Goal: Task Accomplishment & Management: Use online tool/utility

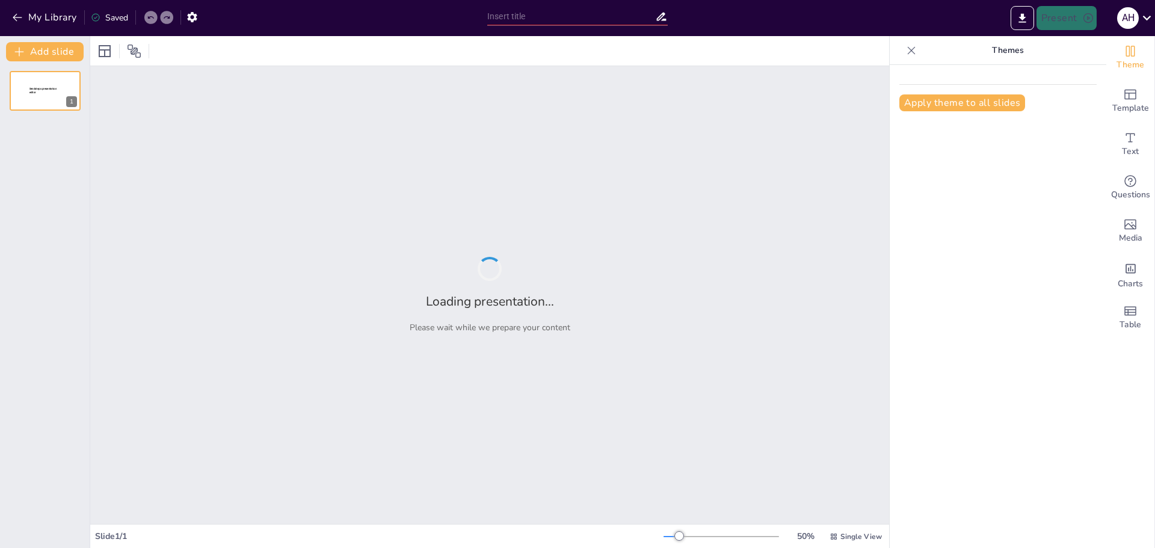
type input "Strategic Growth Initiatives: Shaping the Future of Telecommunications in [GEOG…"
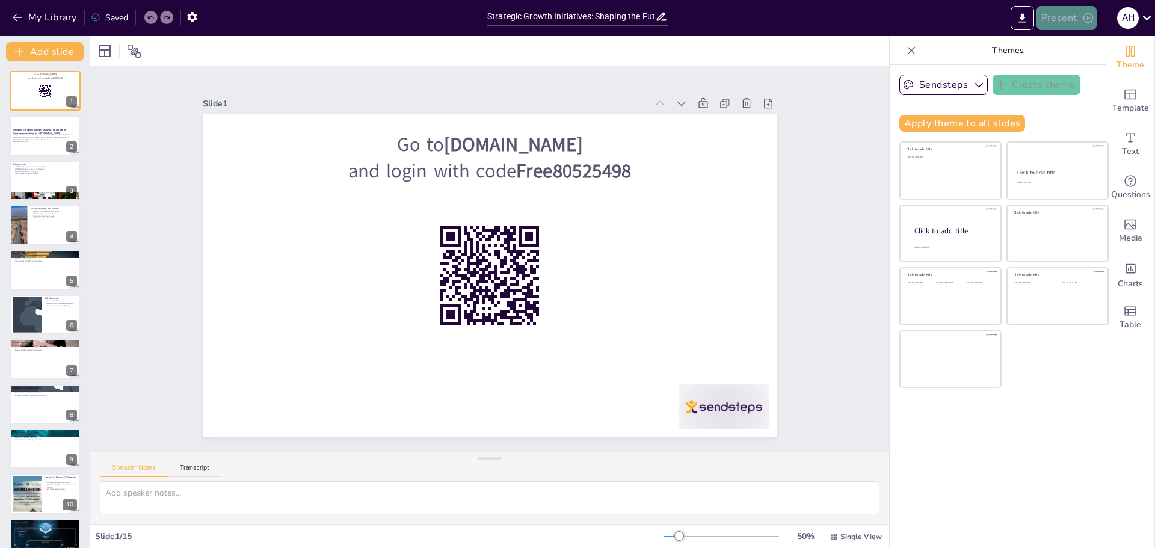
click at [1062, 14] on button "Present" at bounding box center [1067, 18] width 60 height 24
click at [1054, 70] on li "Play presentation" at bounding box center [1085, 73] width 94 height 19
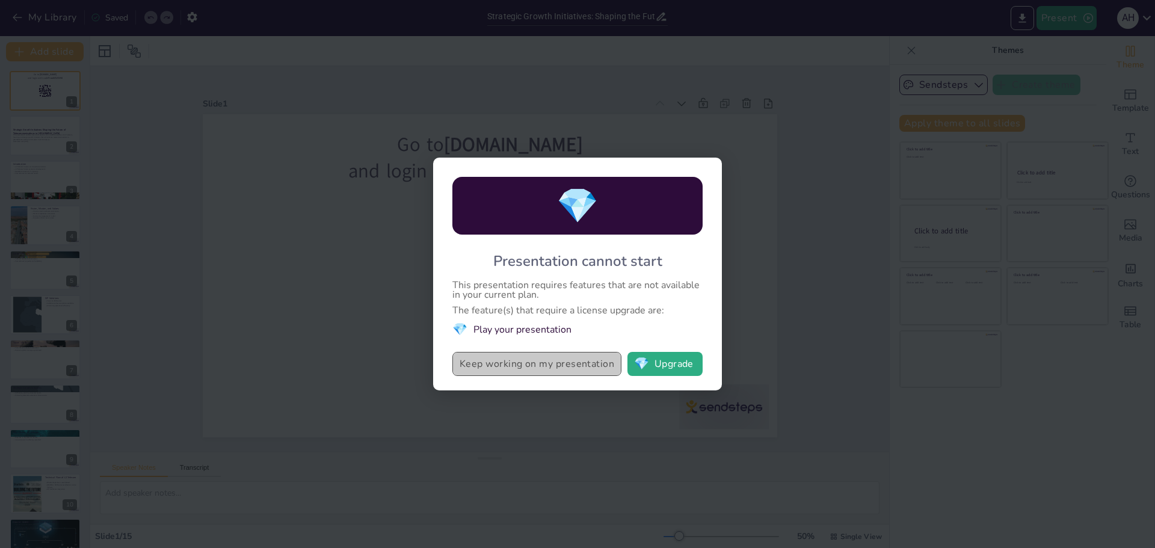
click at [551, 365] on button "Keep working on my presentation" at bounding box center [537, 364] width 169 height 24
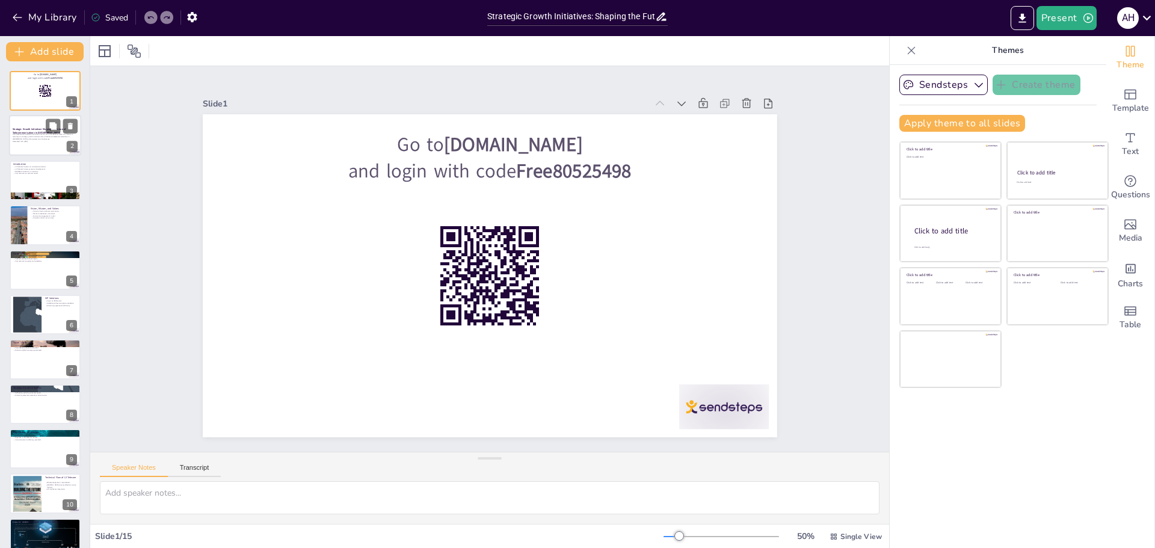
click at [17, 138] on p "This presentation outlines the vision, mission, and innovative services of L2 T…" at bounding box center [45, 137] width 65 height 7
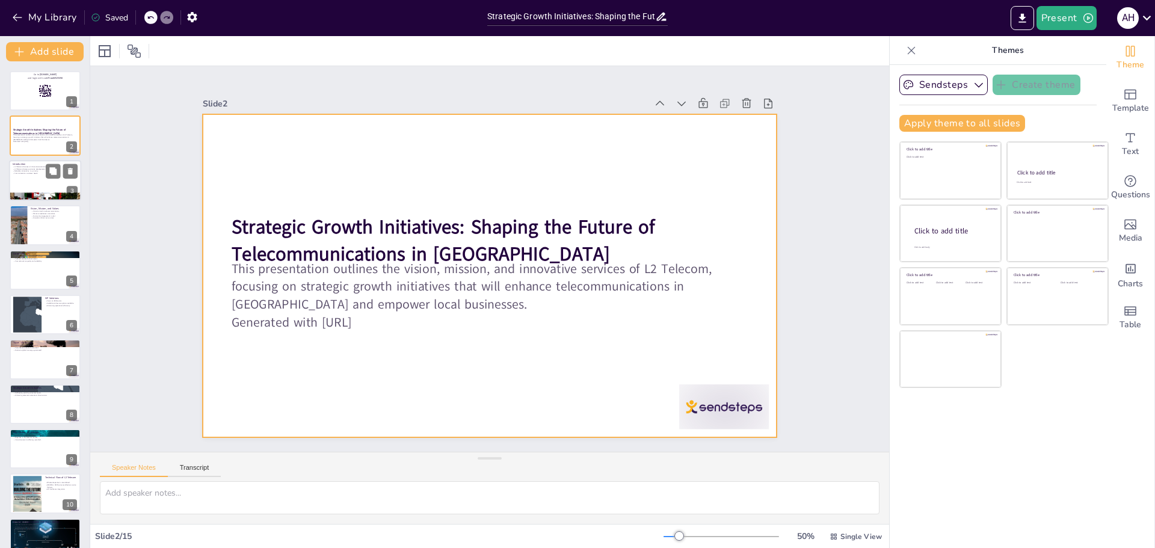
checkbox input "true"
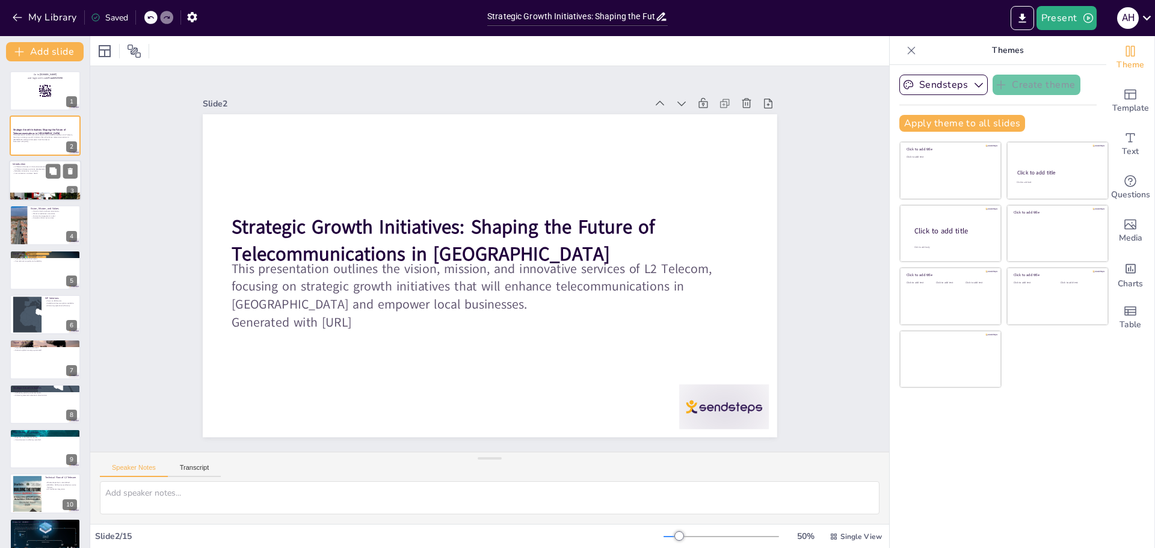
click at [23, 182] on div at bounding box center [45, 180] width 72 height 41
type textarea "L2 Telecom is committed to offering innovative telecommunications solutions tha…"
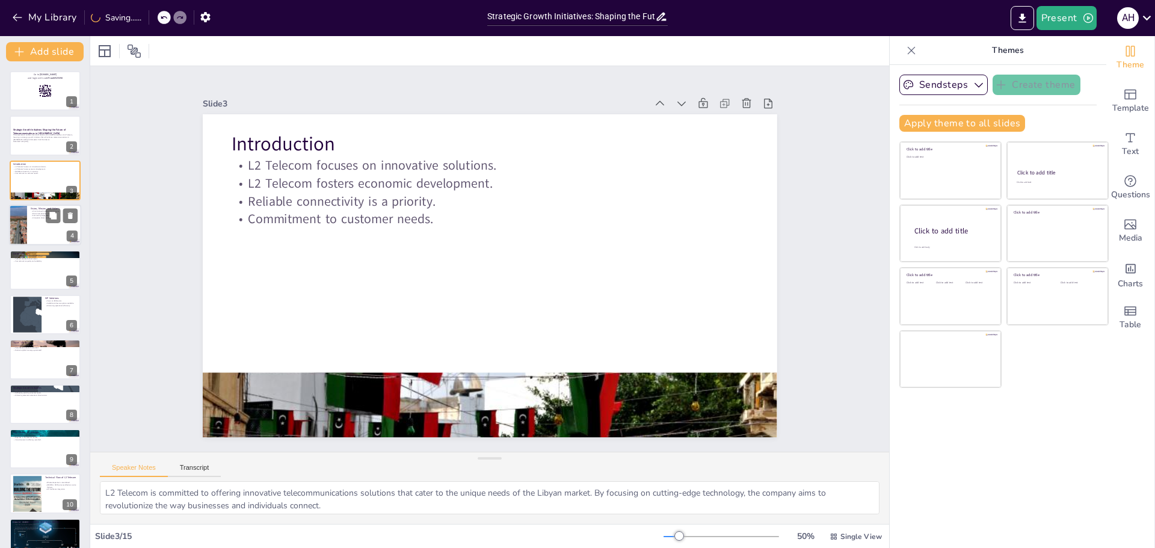
checkbox input "true"
click at [38, 236] on div at bounding box center [45, 225] width 72 height 41
type textarea "L2 Telecom envisions becoming the foremost telecommunications provider in [GEOG…"
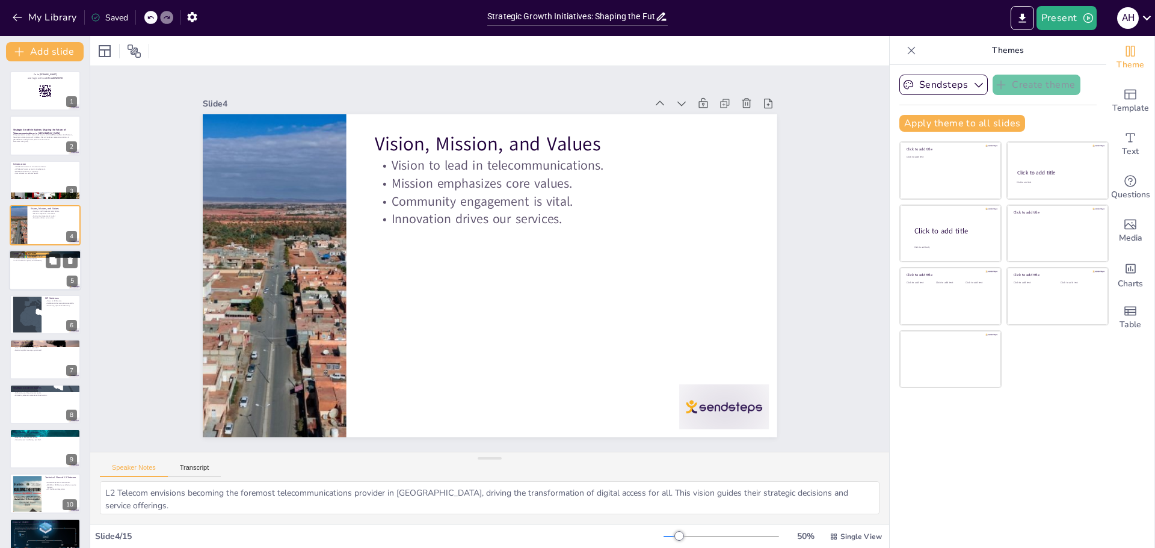
checkbox input "true"
click at [47, 277] on div at bounding box center [45, 270] width 72 height 41
type textarea "L2 Telecom specializes in delivering high-performance Internet Service Provider…"
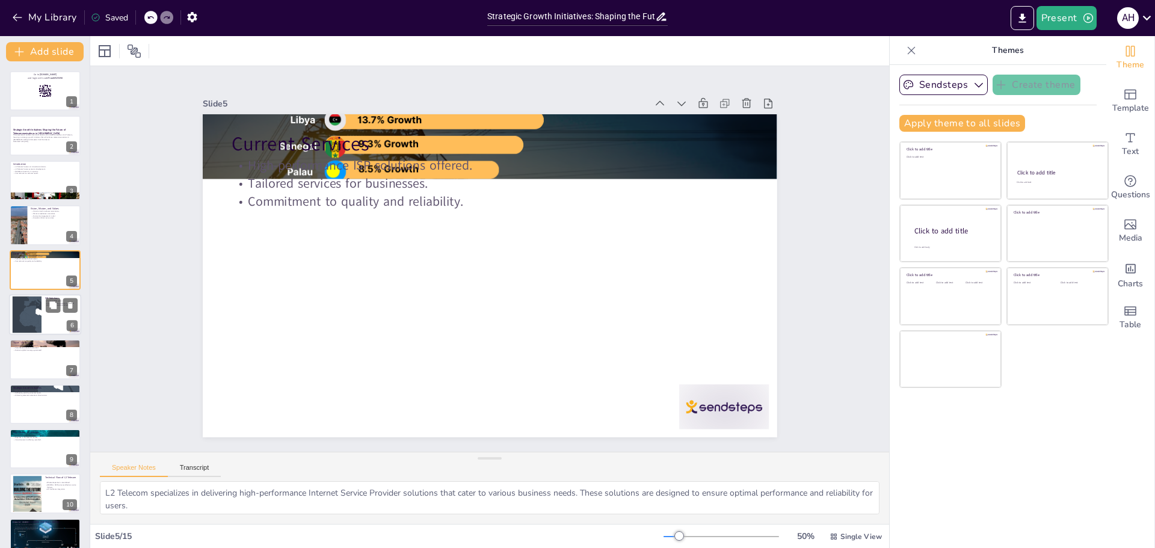
checkbox input "true"
click at [54, 321] on div at bounding box center [45, 314] width 72 height 41
type textarea "L2 Telecom's ISP services are primarily designed for the B2B sector, ensuring t…"
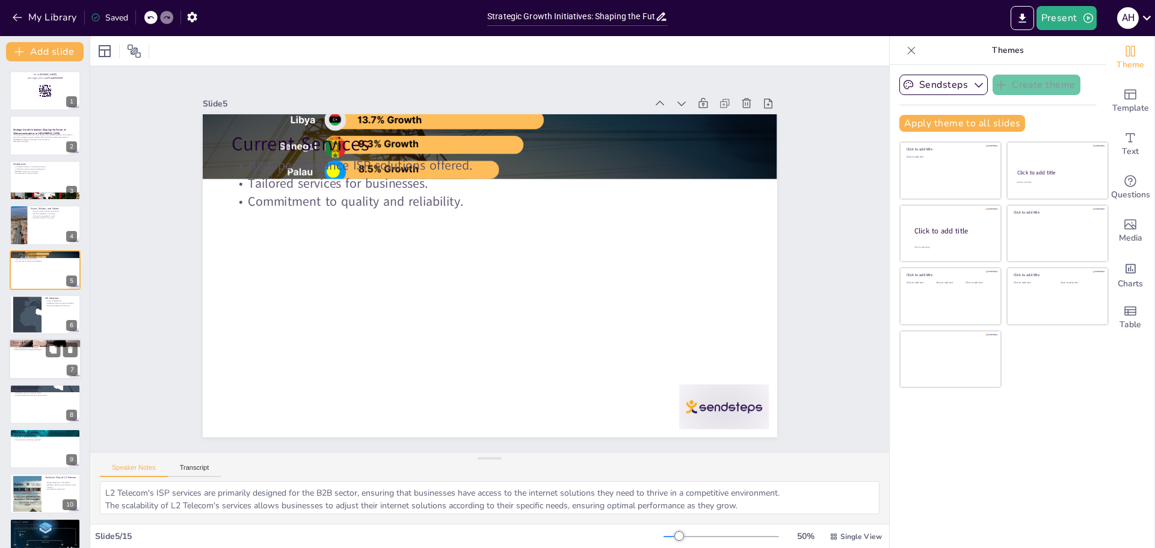
checkbox input "true"
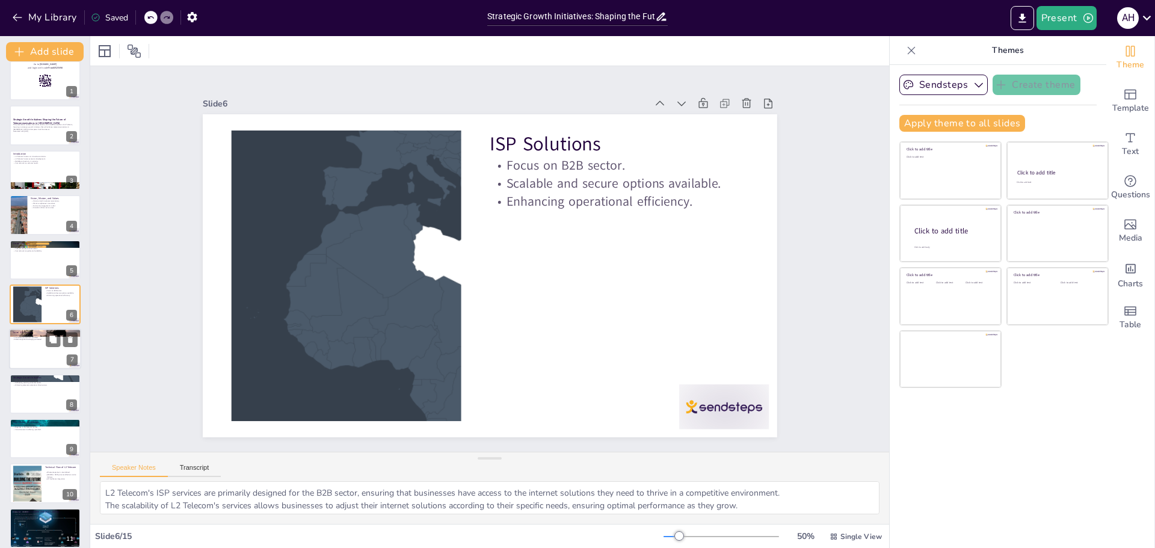
click at [53, 356] on div at bounding box center [45, 349] width 72 height 41
type textarea "L2 Travel SIM focuses on providing specialized services tailored for internatio…"
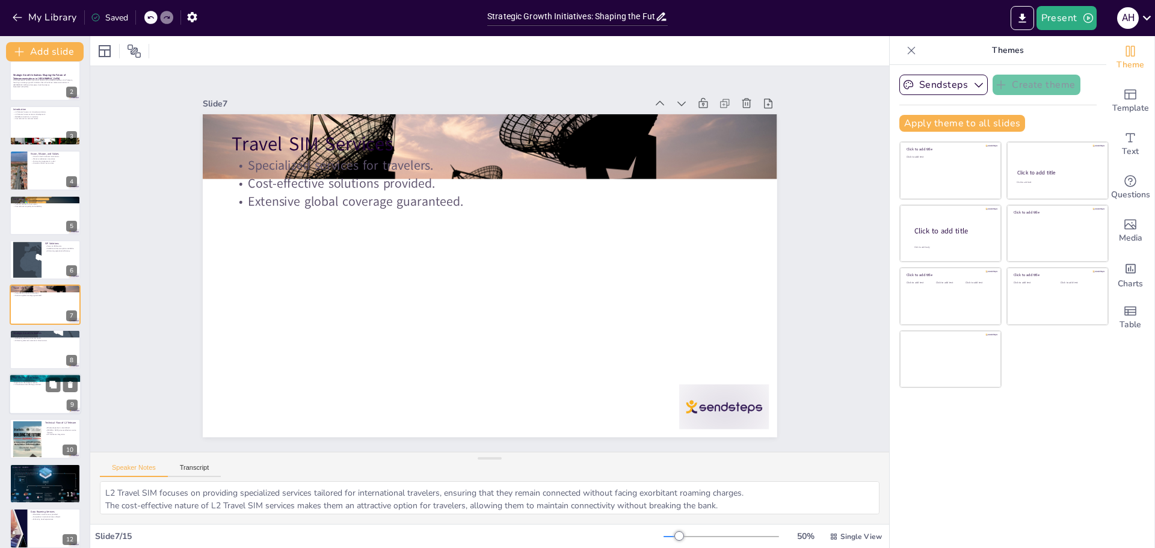
checkbox input "true"
click at [49, 394] on div at bounding box center [45, 394] width 72 height 41
type textarea "L2 Telecom prides itself on offering dedicated customer support, ensuring that …"
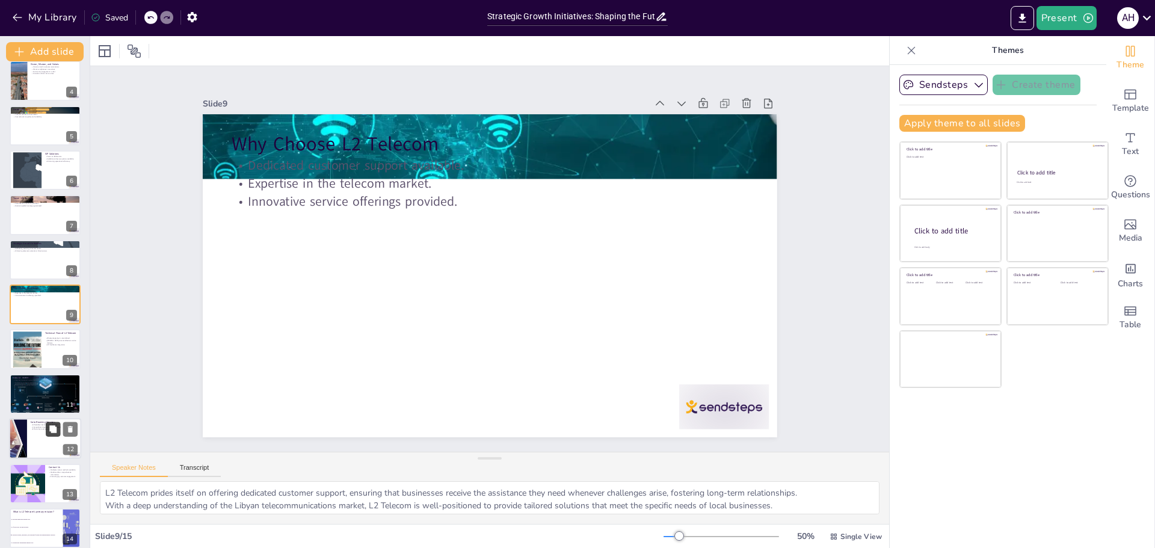
checkbox input "true"
click at [46, 427] on button at bounding box center [53, 429] width 14 height 14
type textarea "L2 Telecom's Data Roaming Services focus on providing affordable internet acces…"
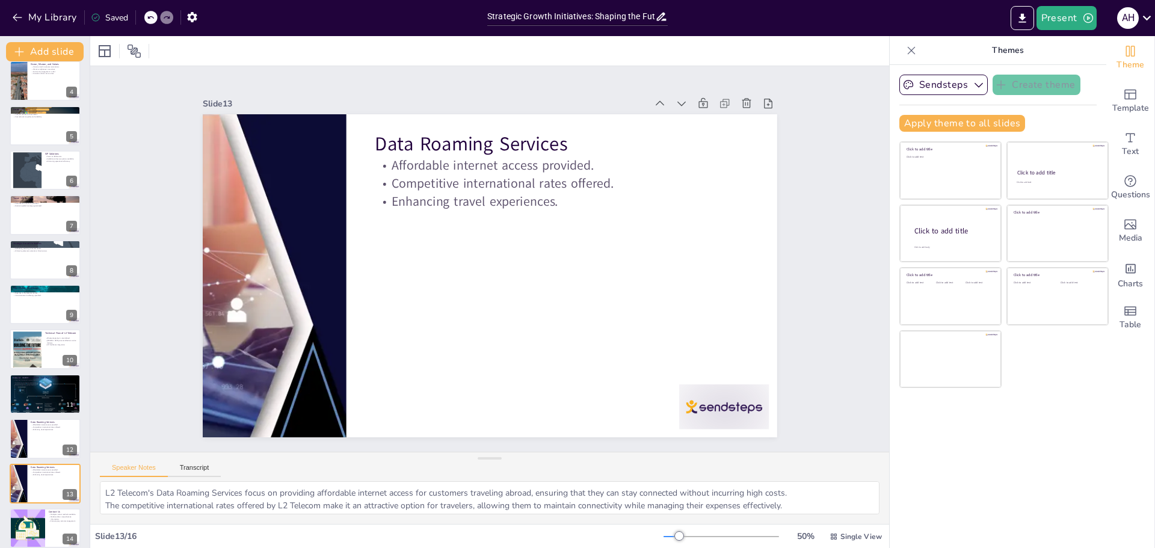
scroll to position [244, 0]
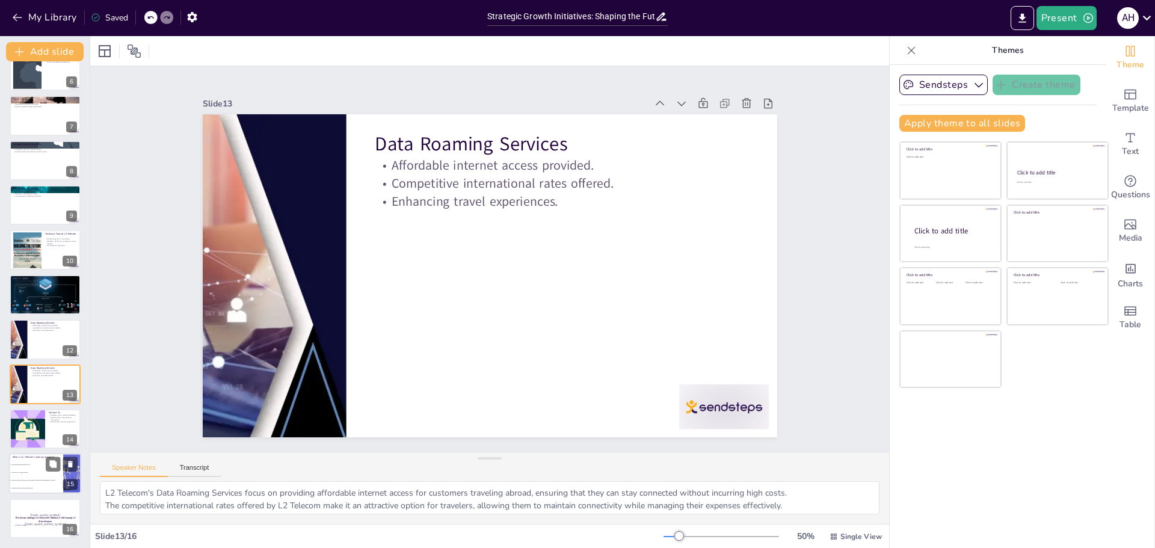
checkbox input "true"
click at [40, 468] on li "To provide high-speed internet only." at bounding box center [36, 466] width 54 height 8
type textarea "The correct answer is option 3, which reflects L2 Telecom's mission of deliveri…"
checkbox input "true"
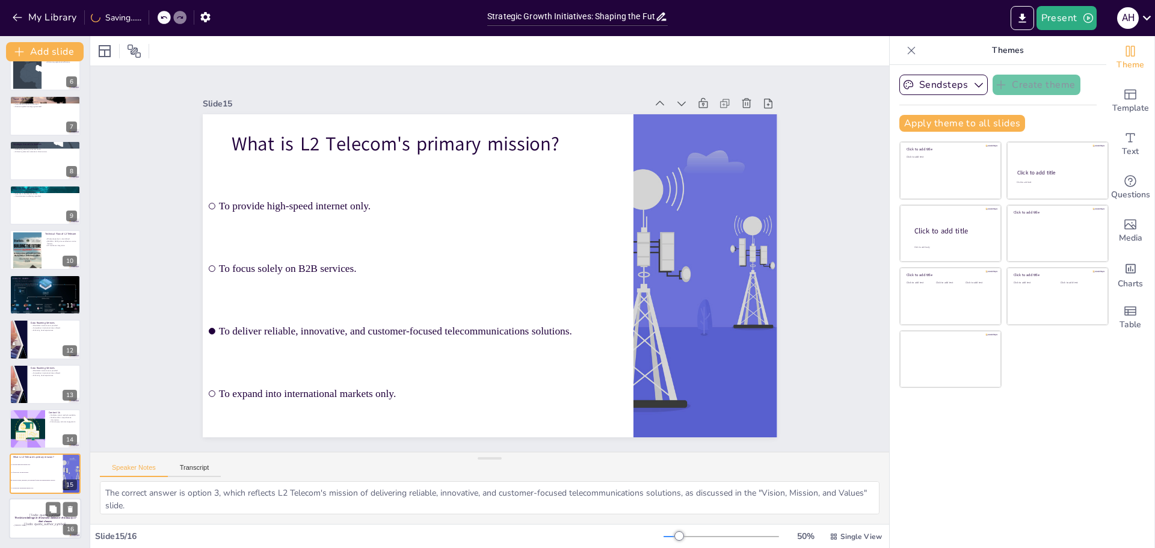
checkbox input "true"
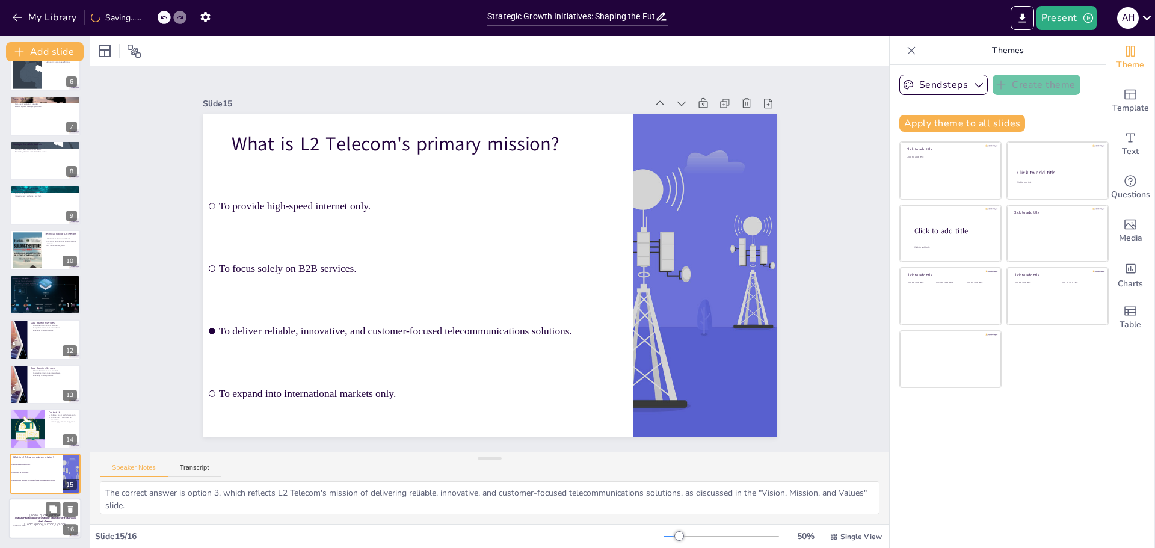
checkbox input "true"
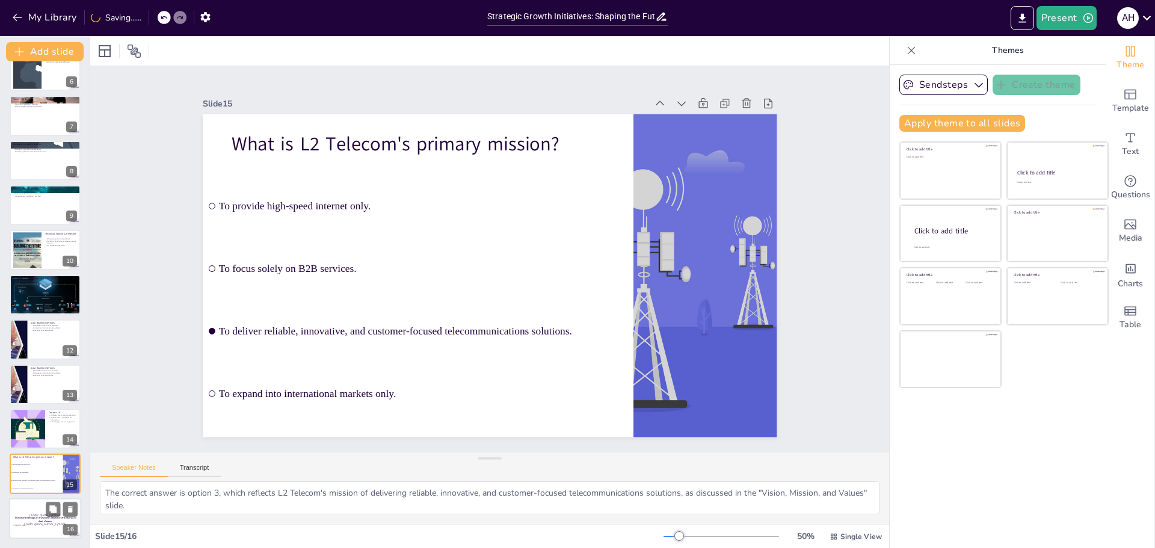
checkbox input "true"
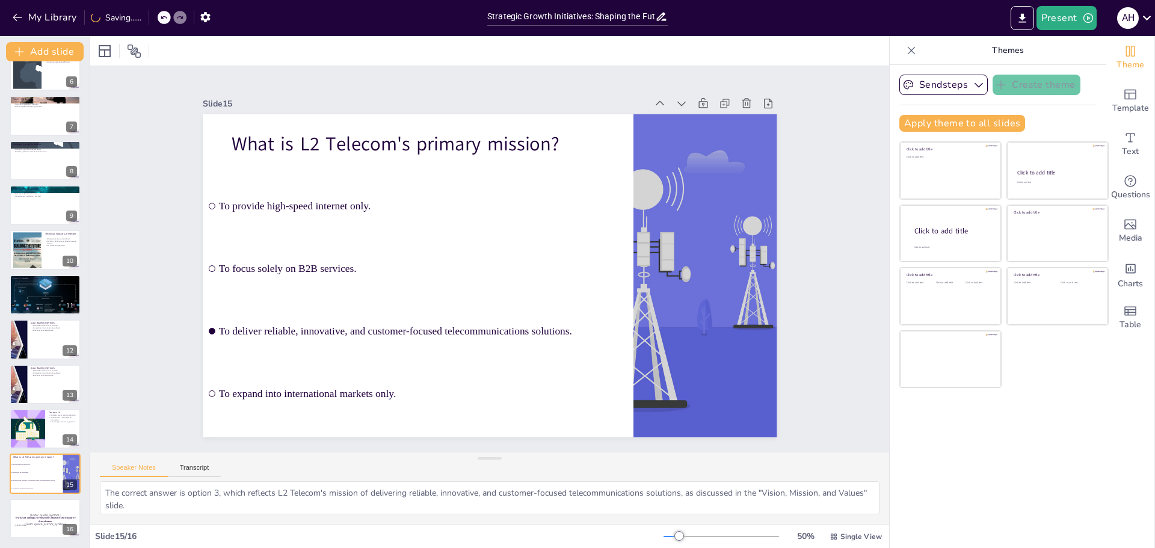
checkbox input "true"
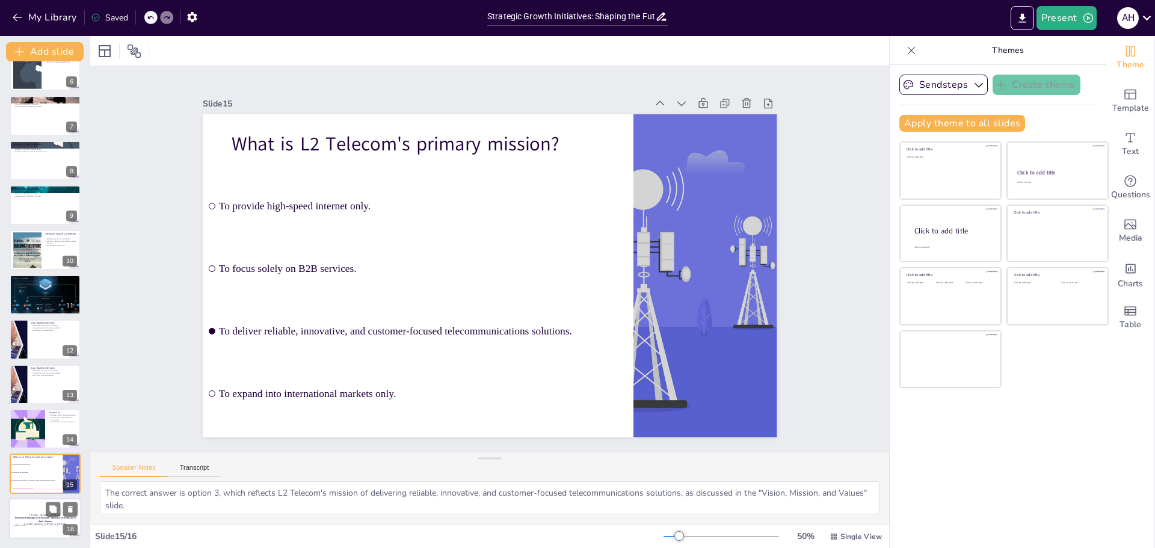
checkbox input "true"
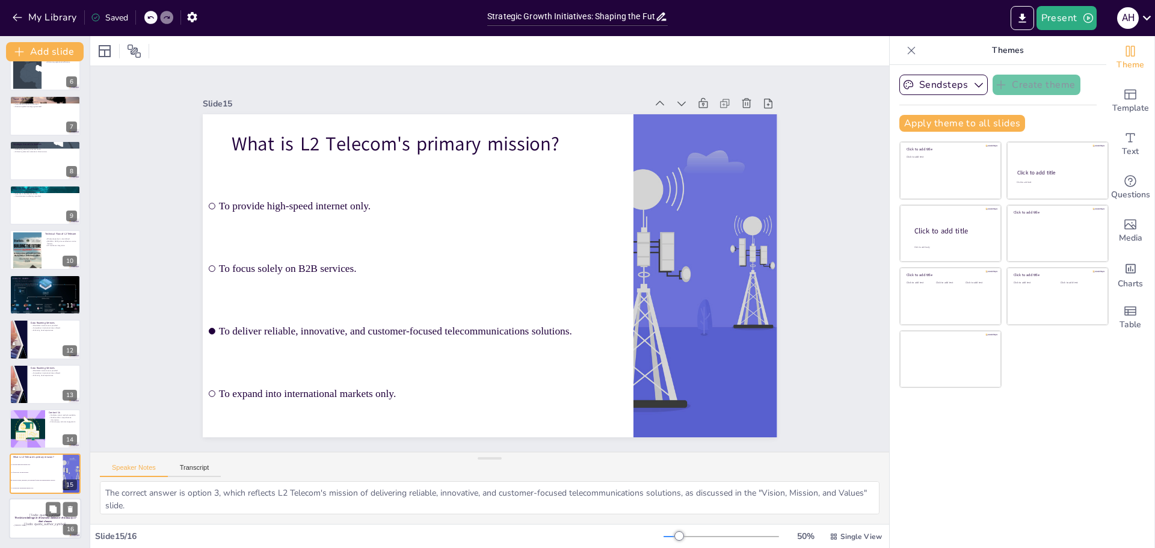
checkbox input "true"
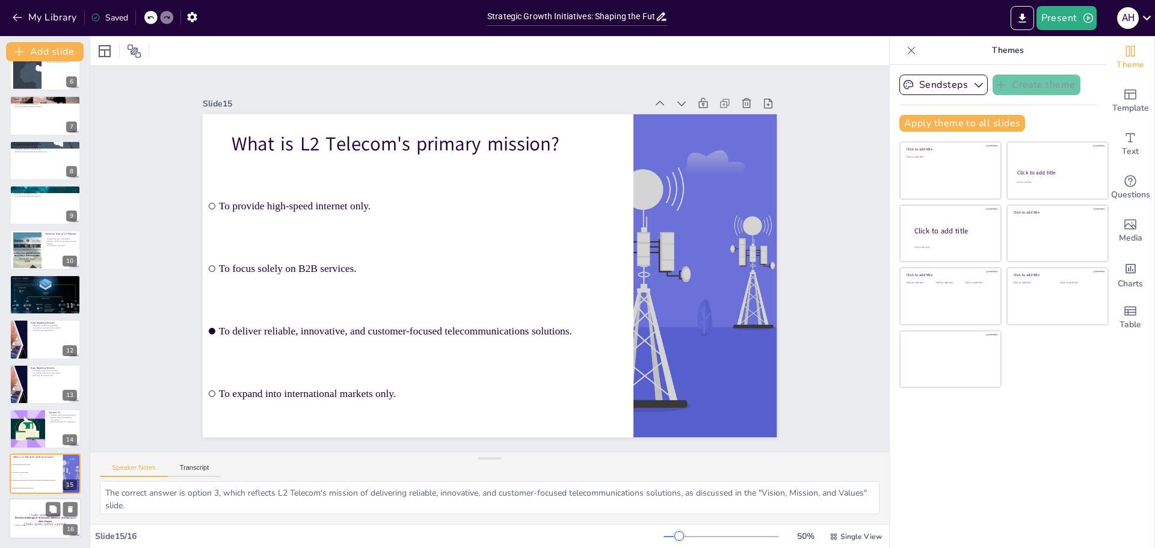
click at [33, 516] on strong "The future belongs to those who believe in the beauty of their dreams" at bounding box center [44, 519] width 61 height 7
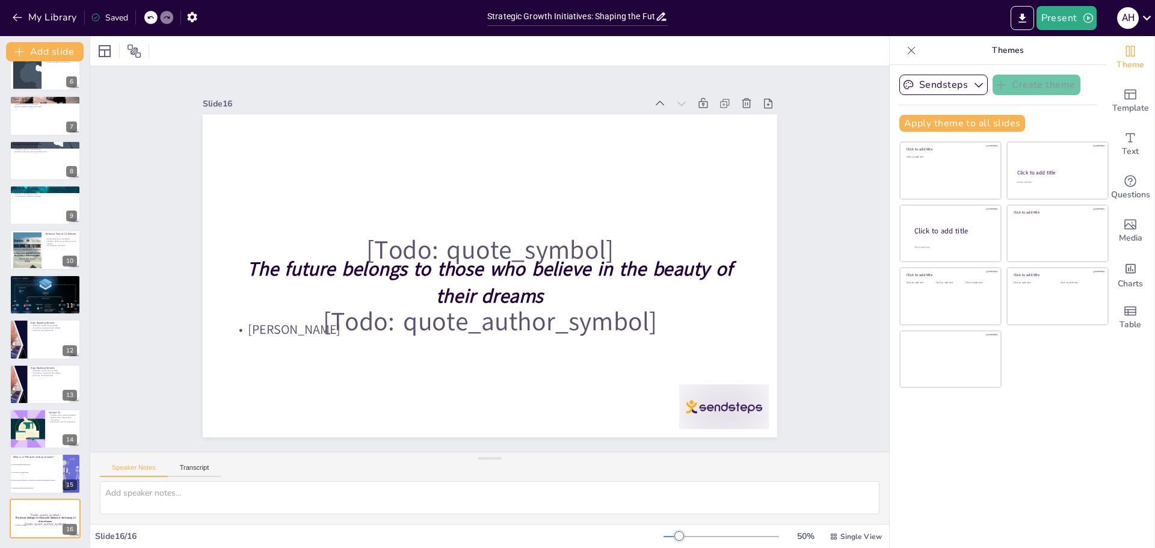
checkbox input "true"
